Goal: Navigation & Orientation: Find specific page/section

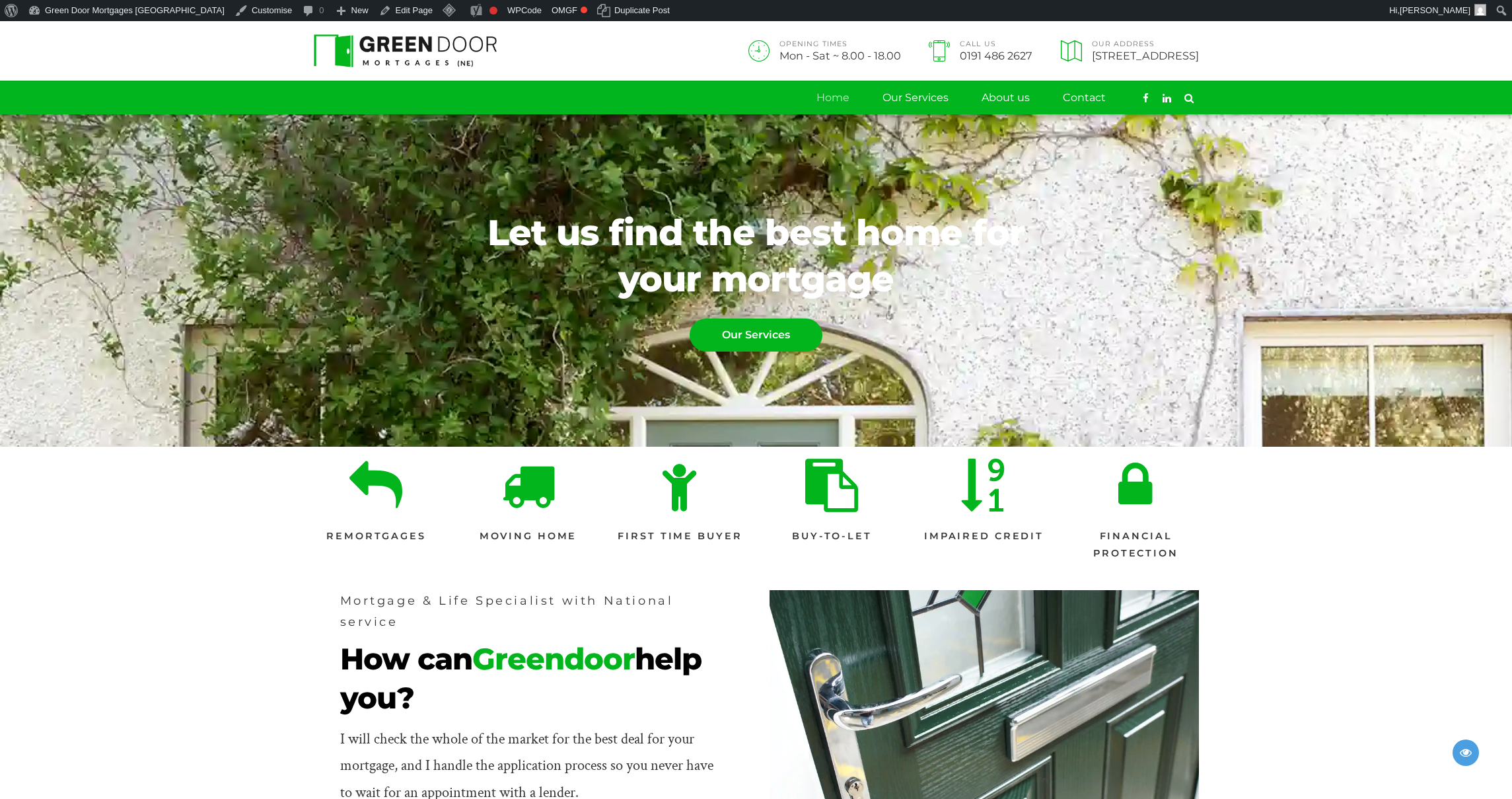
click at [415, 796] on div "I will check the whole of the market for the best deal for your mortgage, and I…" at bounding box center [528, 766] width 377 height 81
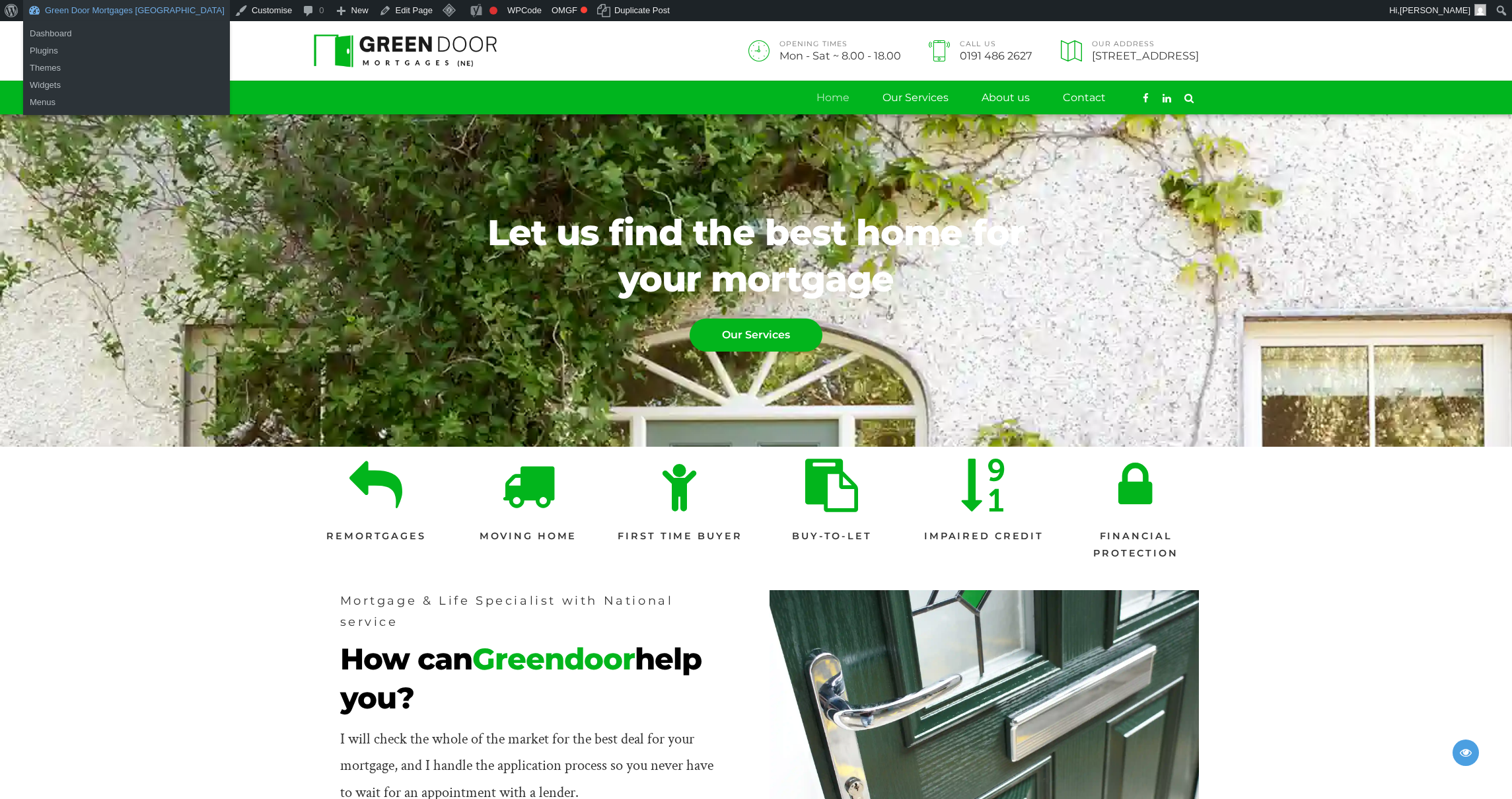
click at [119, 19] on link "Green Door Mortgages [GEOGRAPHIC_DATA]" at bounding box center [126, 11] width 207 height 21
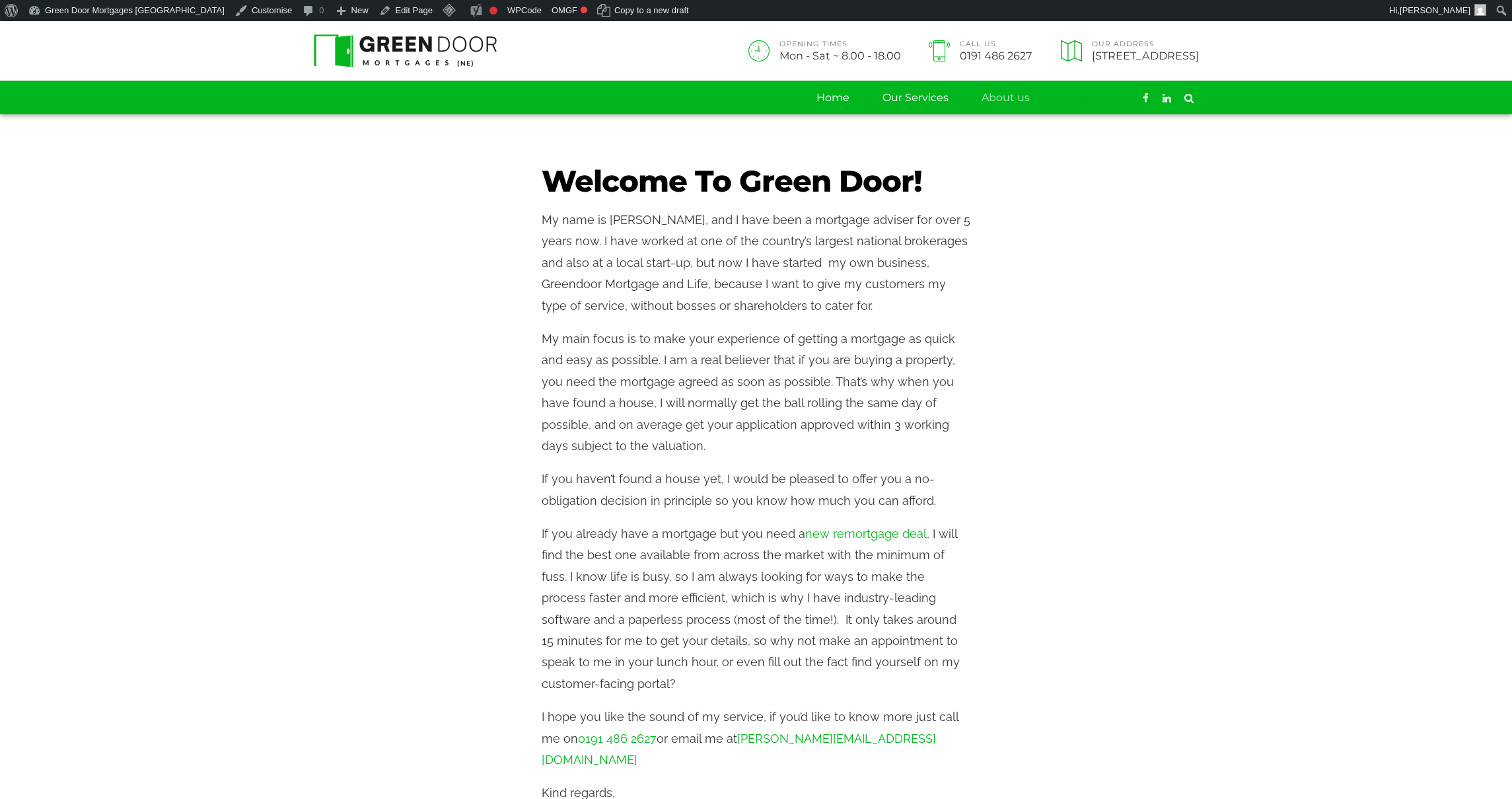
click at [1086, 94] on link "Contact" at bounding box center [1084, 98] width 43 height 33
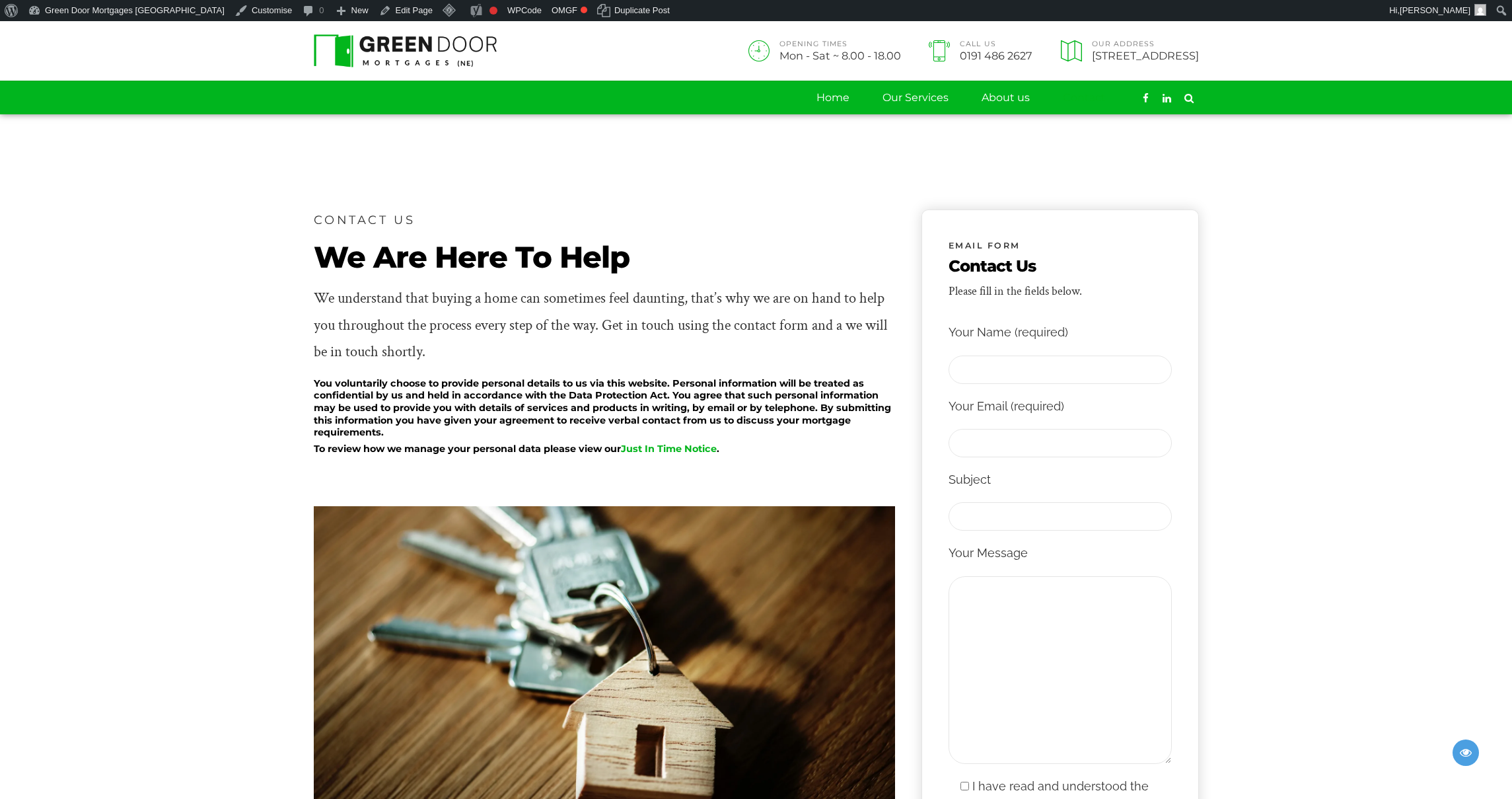
click at [1071, 97] on link "Contact" at bounding box center [1084, 98] width 43 height 33
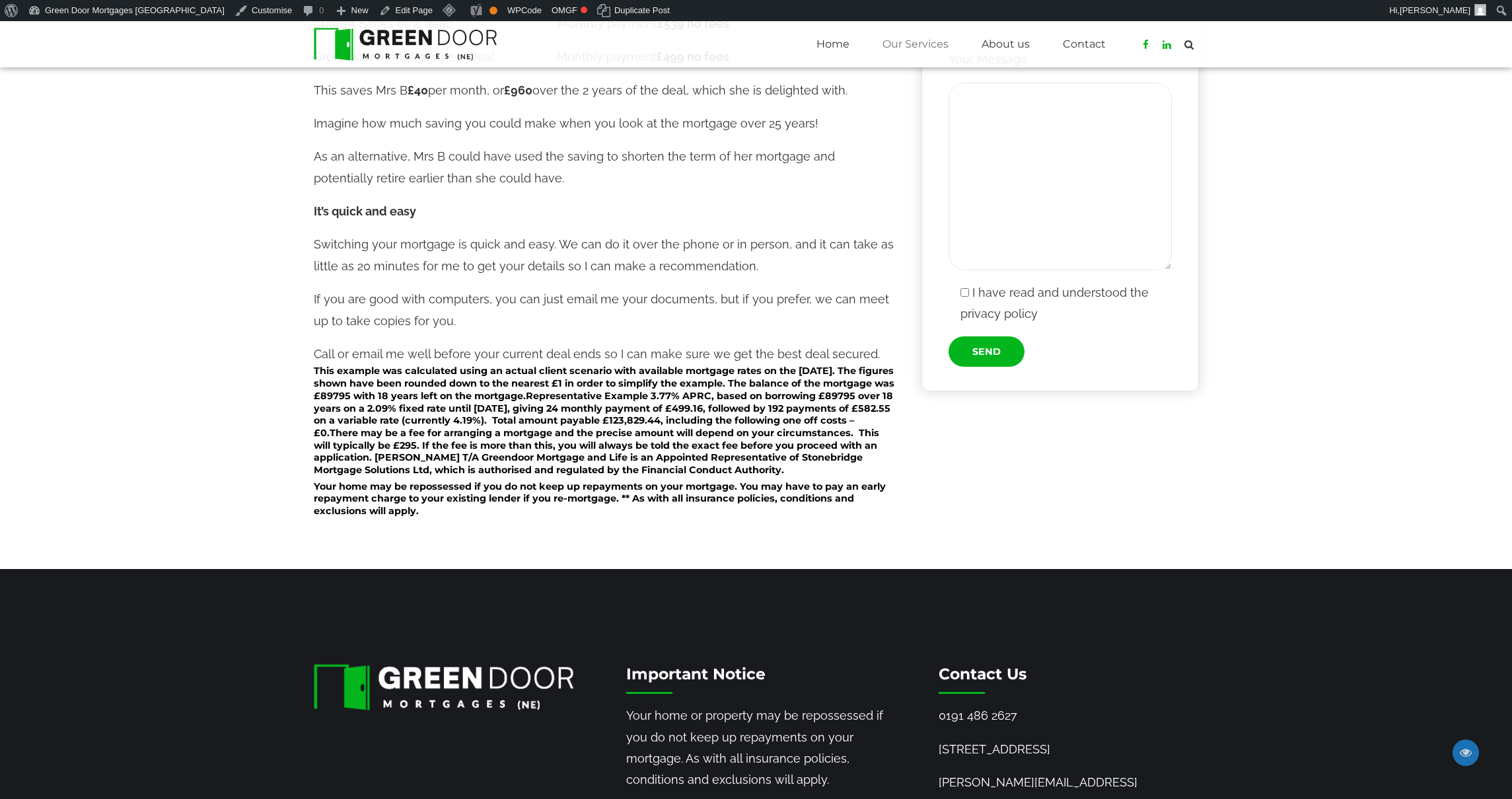
scroll to position [724, 0]
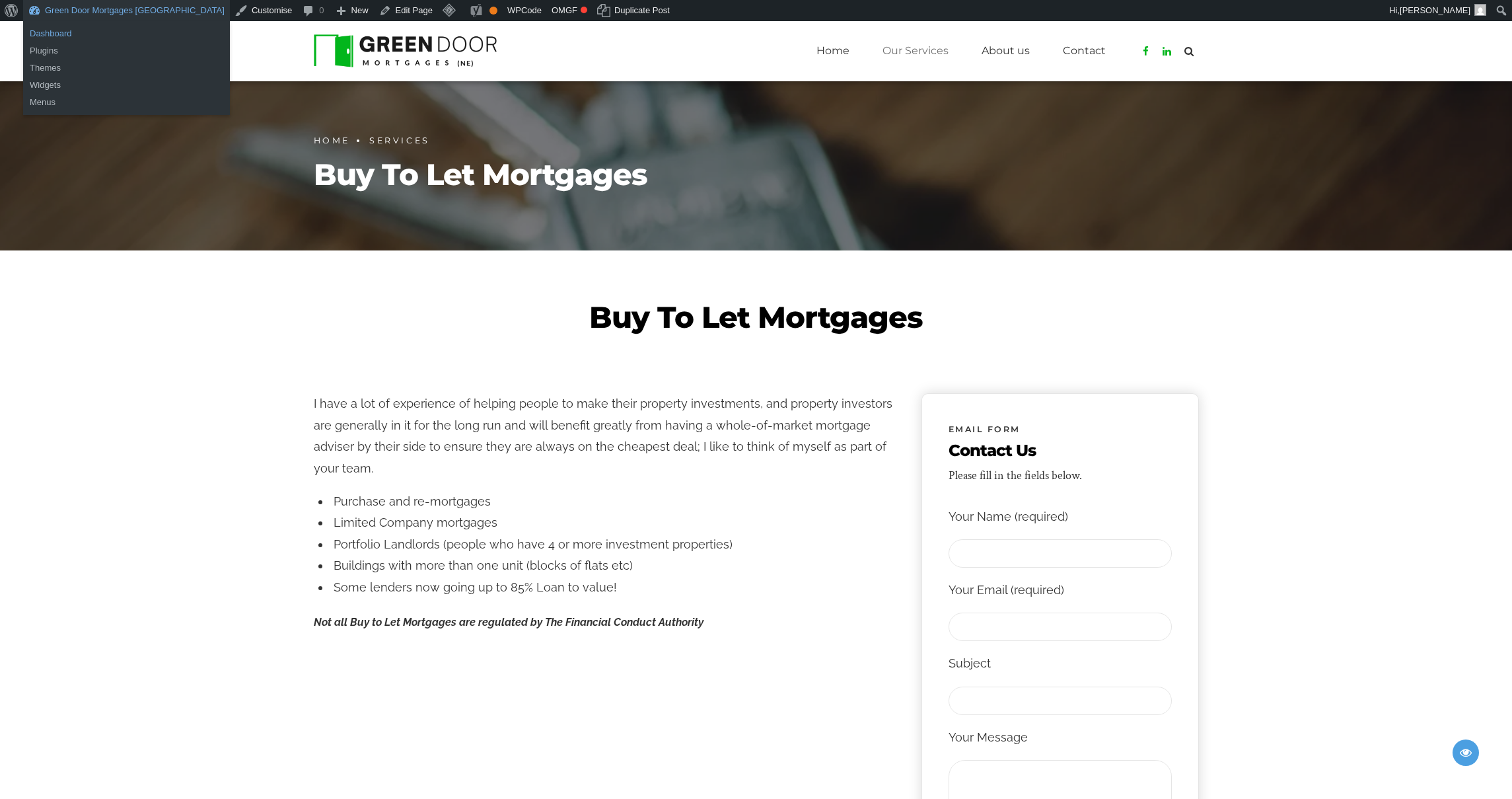
click at [53, 34] on link "Dashboard" at bounding box center [126, 34] width 207 height 17
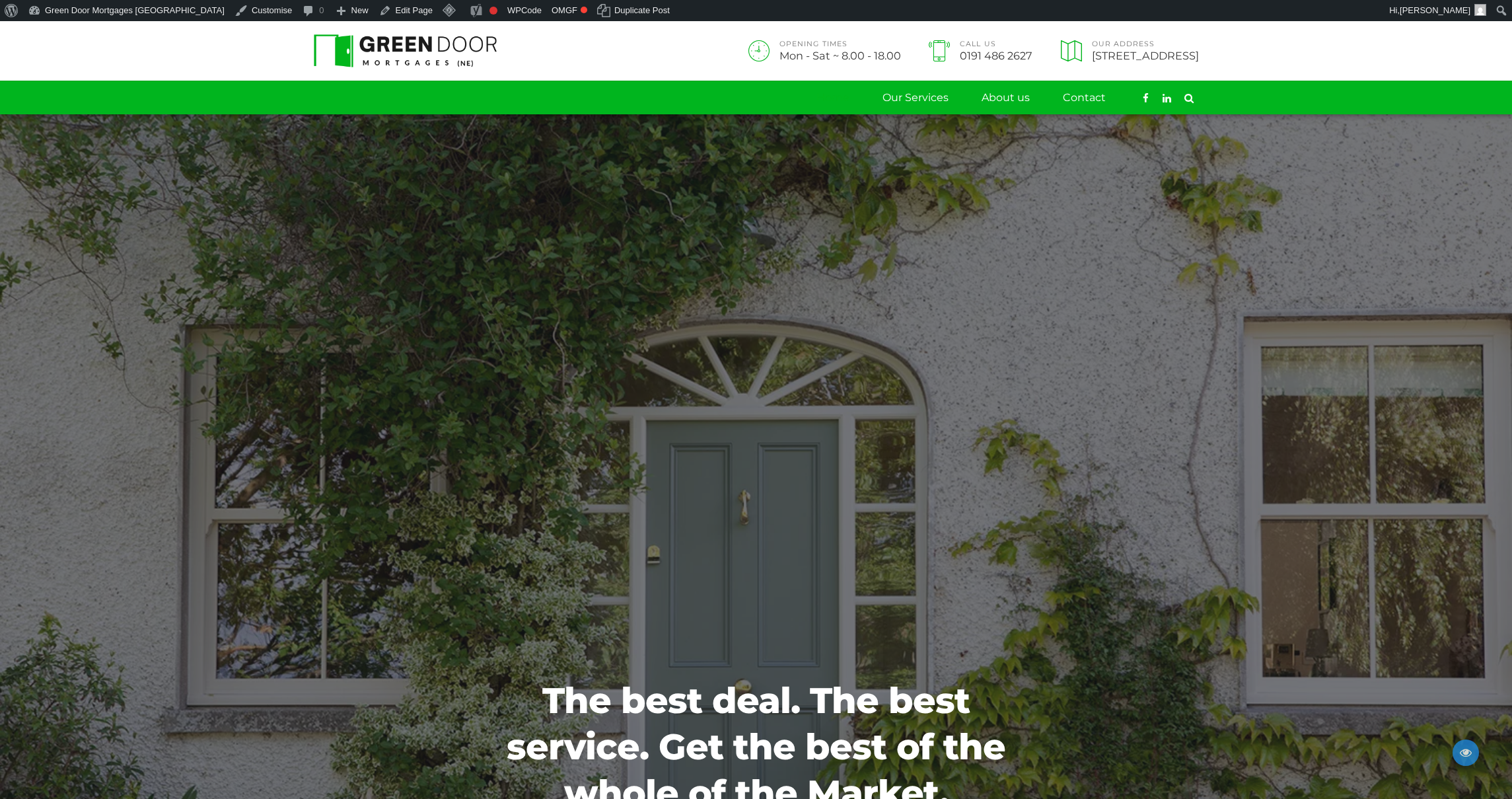
click at [826, 101] on link "Home" at bounding box center [833, 98] width 33 height 33
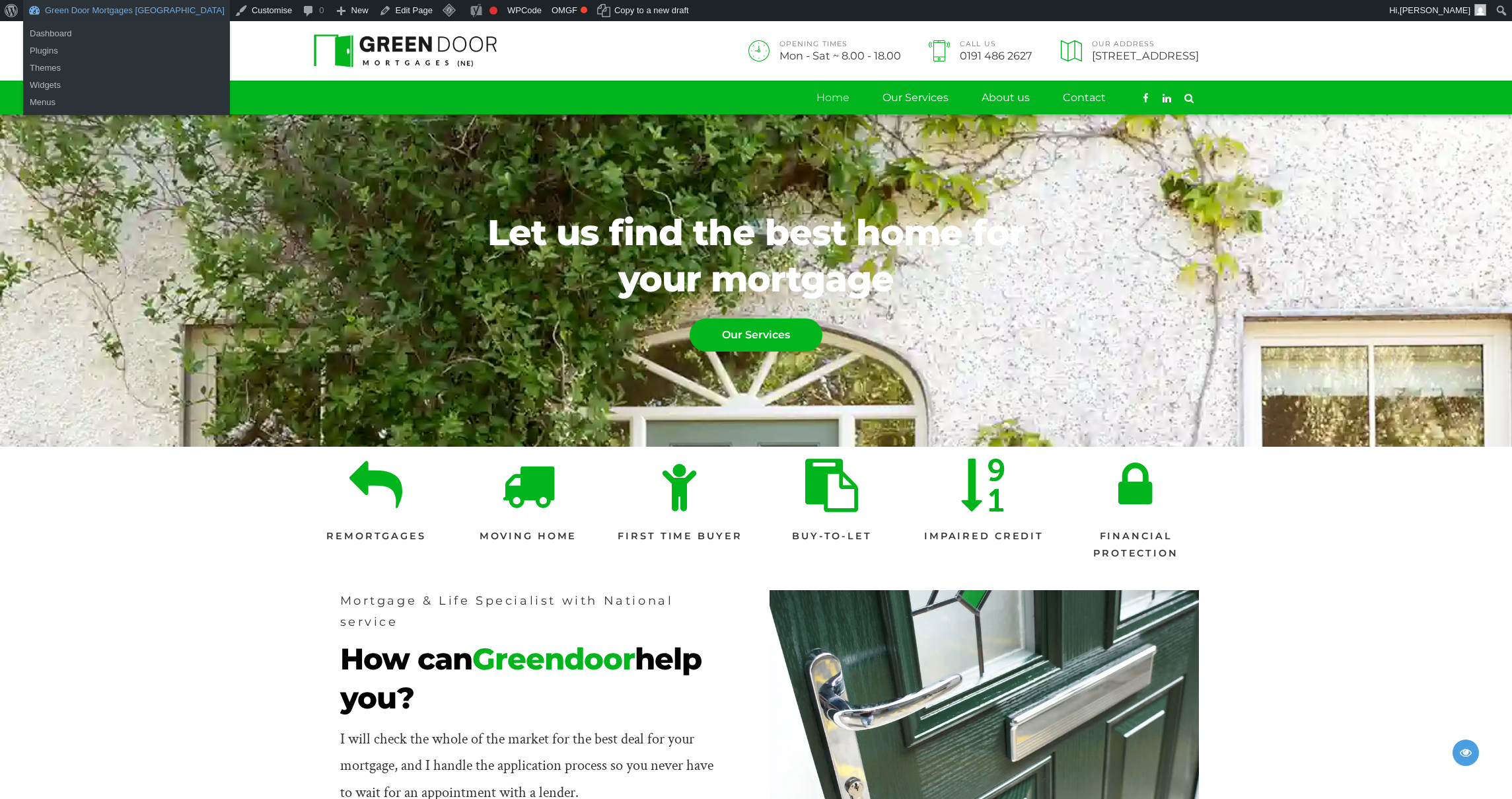
click at [80, 14] on link "Green Door Mortgages [GEOGRAPHIC_DATA]" at bounding box center [126, 11] width 207 height 21
